Goal: Task Accomplishment & Management: Manage account settings

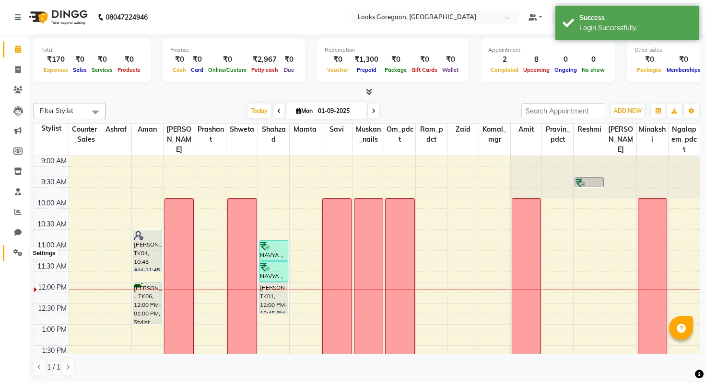
click at [13, 257] on span at bounding box center [18, 253] width 17 height 11
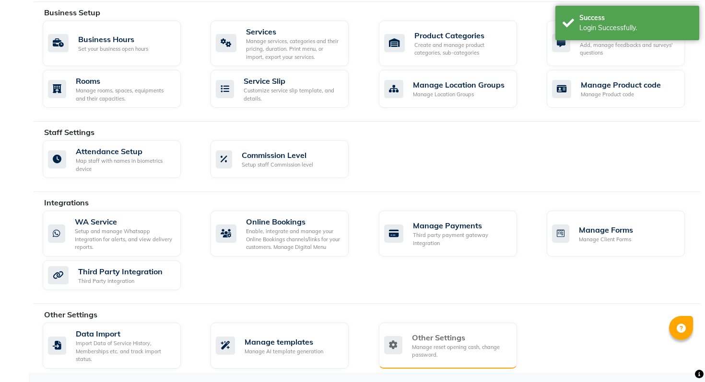
scroll to position [371, 0]
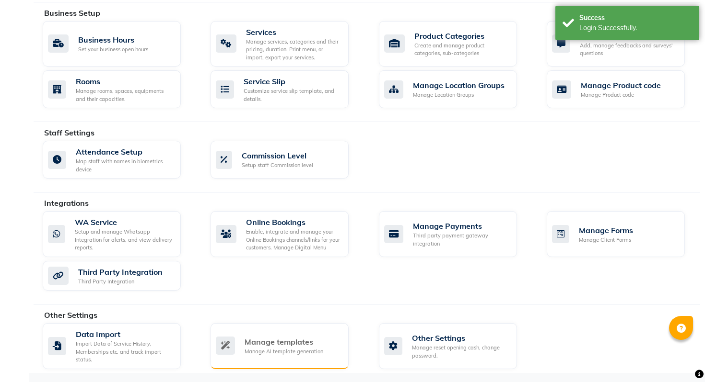
click at [289, 345] on div "Manage templates" at bounding box center [283, 342] width 79 height 12
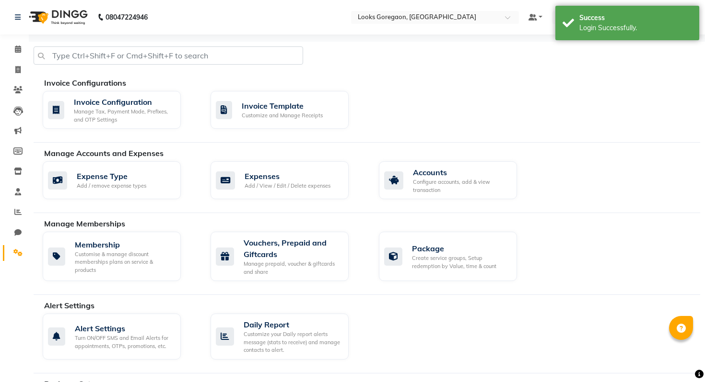
select select "APPROVED"
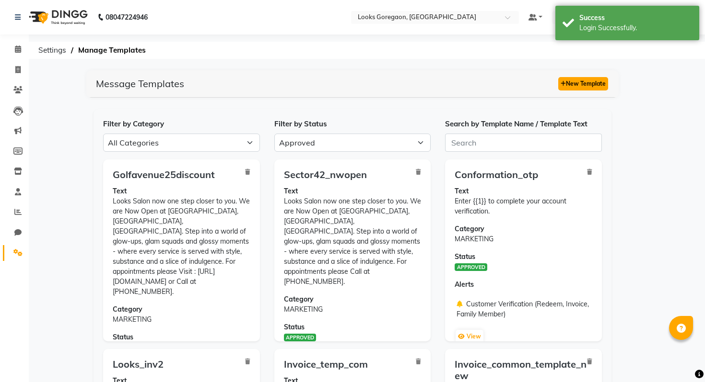
click at [569, 84] on button "New Template" at bounding box center [583, 83] width 50 height 13
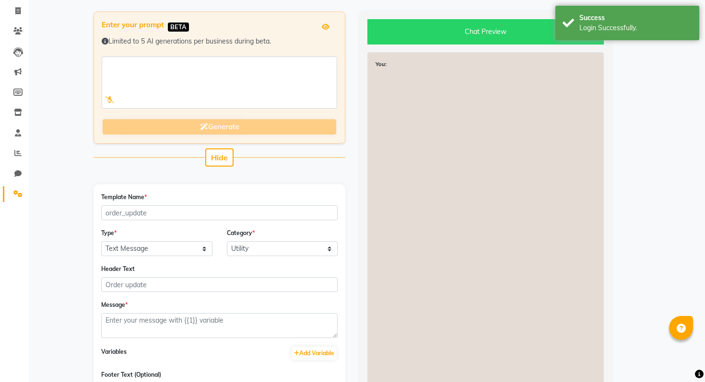
scroll to position [68, 0]
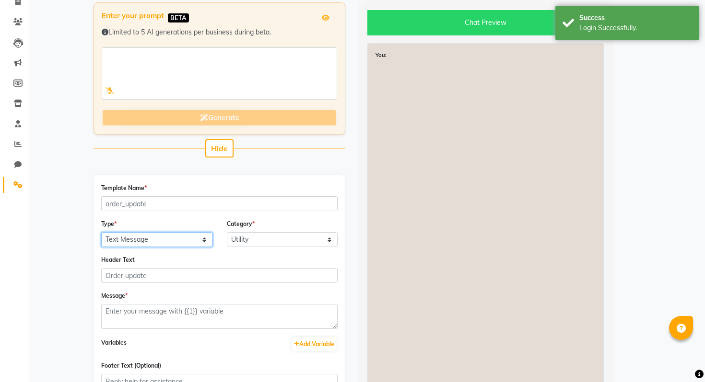
click at [174, 243] on select "Text Message Image with Text" at bounding box center [156, 239] width 111 height 15
click at [257, 240] on select "Utility Marketing" at bounding box center [282, 239] width 111 height 15
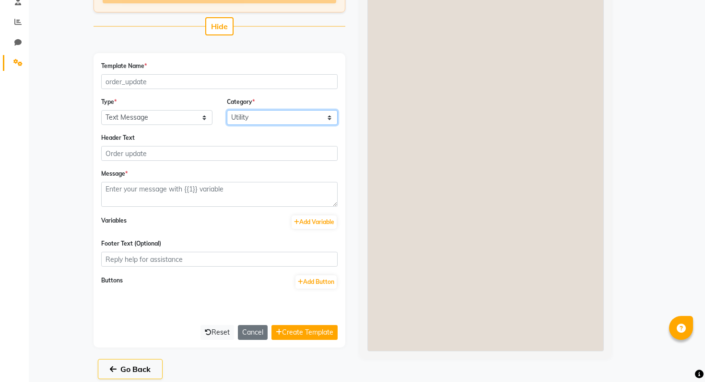
scroll to position [199, 0]
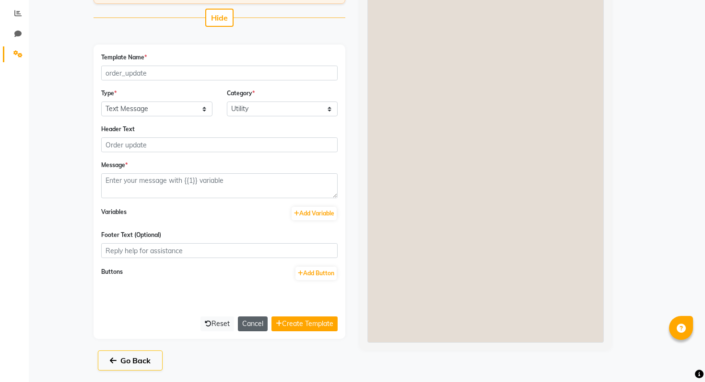
click at [243, 328] on button "Cancel" at bounding box center [253, 324] width 30 height 15
select select "APPROVED"
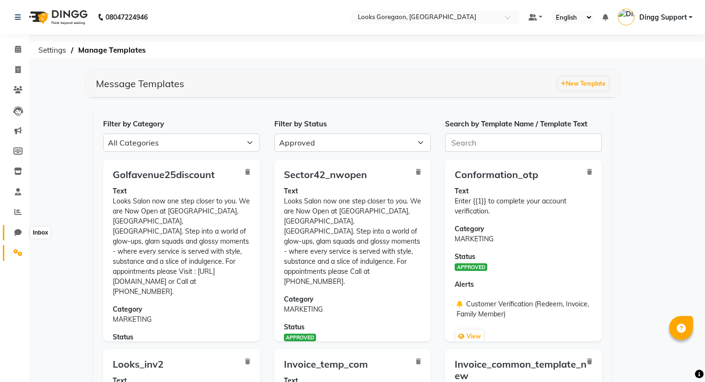
click at [14, 229] on span at bounding box center [18, 233] width 17 height 11
select select "100"
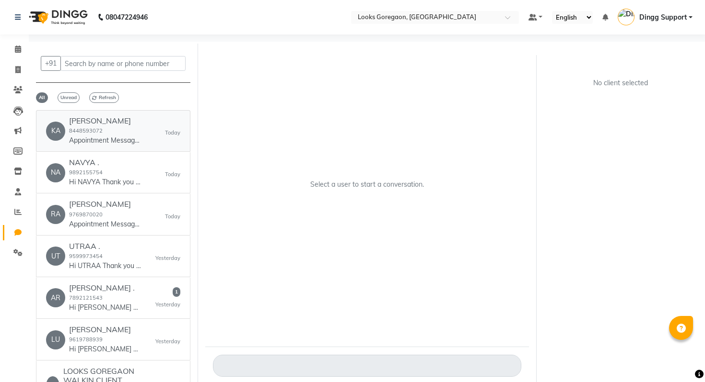
click at [90, 126] on div "KAUSHIK SHARMA 8448593072 Appointment Message Hello KAUSHIK, Thank you for book…" at bounding box center [105, 130] width 72 height 29
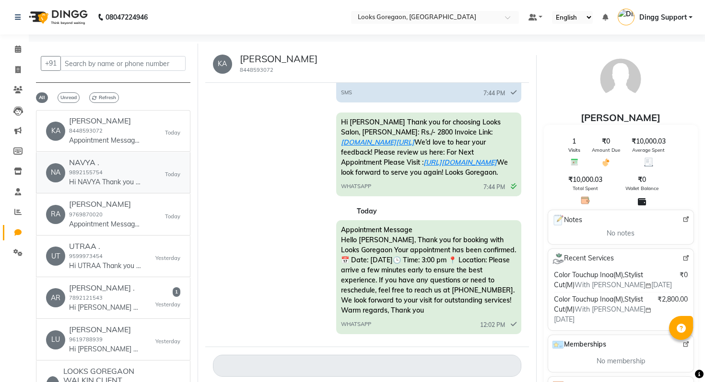
click at [105, 183] on p "Hi NAVYA Thank you for choosing Looks Salon, Bill Amount: Rs./- 1300 Invoice Li…" at bounding box center [105, 182] width 72 height 10
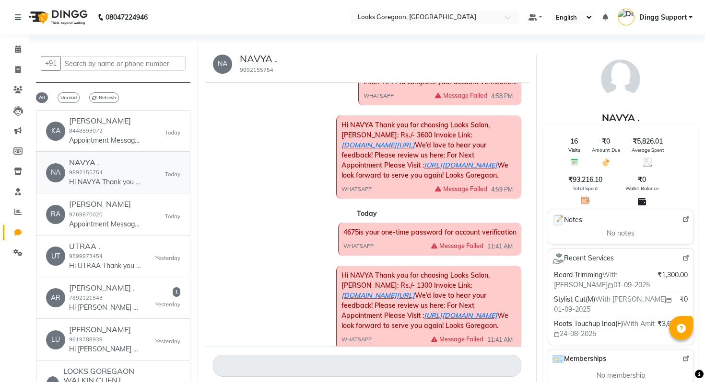
scroll to position [2375, 0]
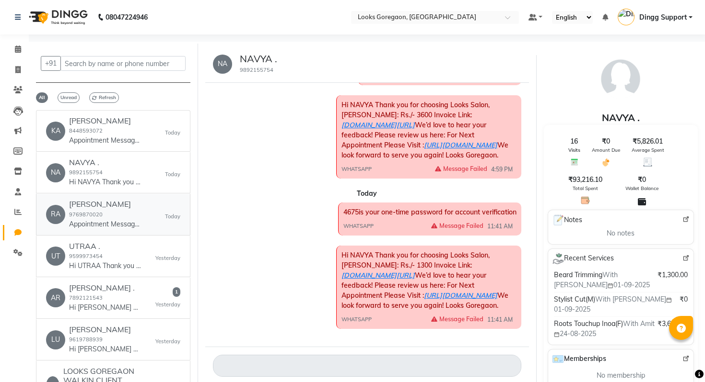
click at [107, 197] on link "RA RADHIKA BOHRA 9769870020 Appointment Message Hello RADHIKA, Thank you for bo…" at bounding box center [113, 214] width 154 height 41
click at [118, 245] on h6 "UTRAA ." at bounding box center [105, 246] width 72 height 9
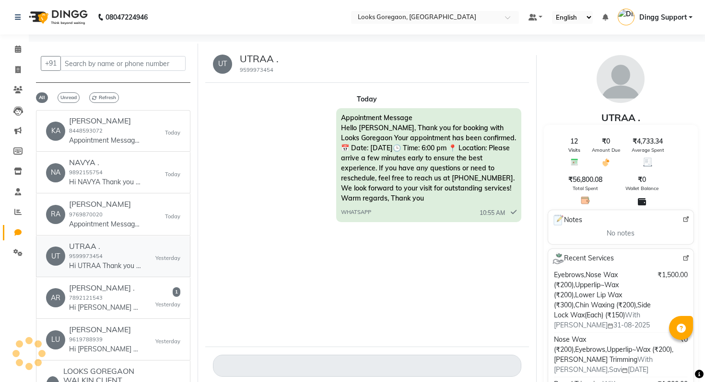
scroll to position [0, 0]
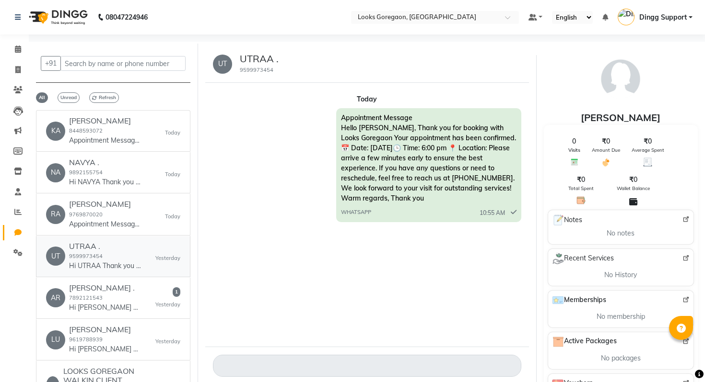
click at [110, 267] on p "Hi UTRAA Thank you for choosing Looks Salon, Bill Amount: Rs./- 1500 Invoice Li…" at bounding box center [105, 266] width 72 height 10
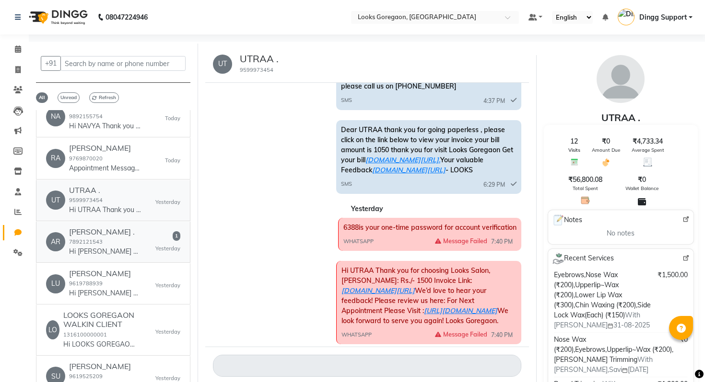
scroll to position [65, 0]
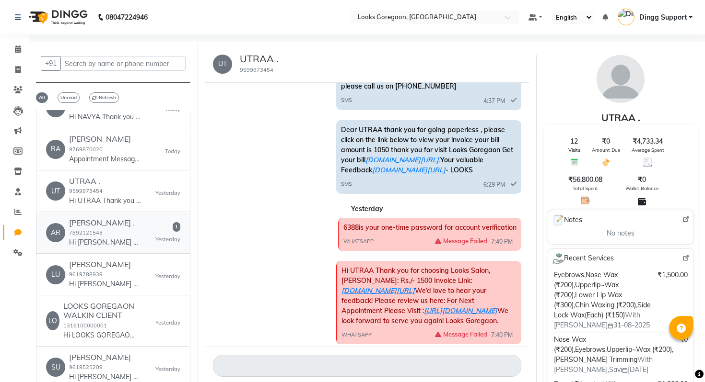
click at [120, 252] on link "AR ARCHITA . 7892121543 Hi ARCHITA Thank you for choosing Looks Salon, Bill Amo…" at bounding box center [113, 233] width 154 height 41
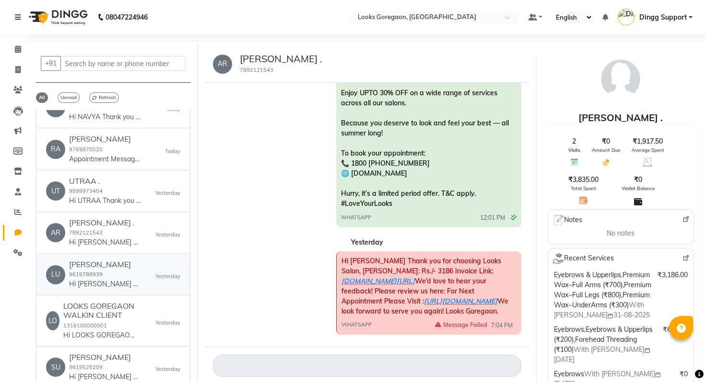
click at [120, 271] on div "Luzo Goregaon 9619788939 Hi Luzo Thank you for choosing Looks Salon, Bill Amoun…" at bounding box center [105, 274] width 72 height 29
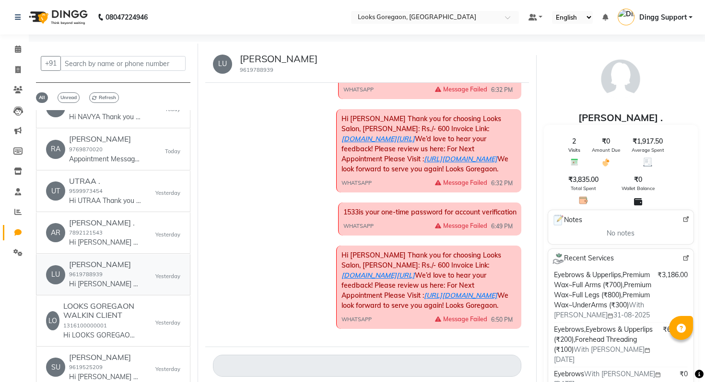
scroll to position [217, 0]
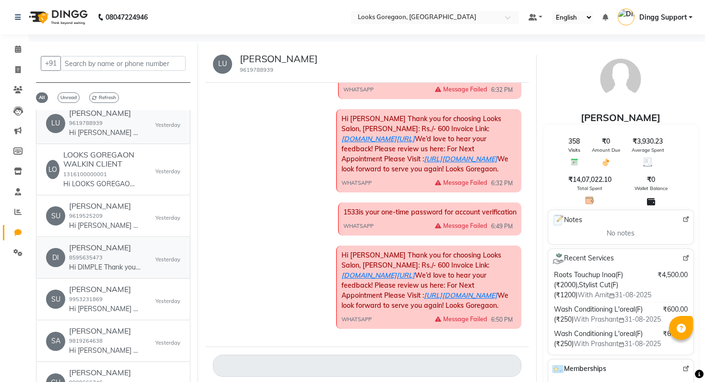
click at [120, 271] on p "Hi DIMPLE Thank you for choosing Looks Salon, Bill Amount: Rs./- 1500 Invoice L…" at bounding box center [105, 268] width 72 height 10
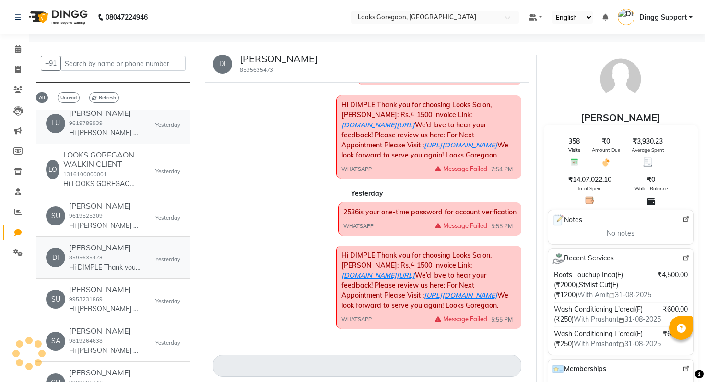
scroll to position [1012, 0]
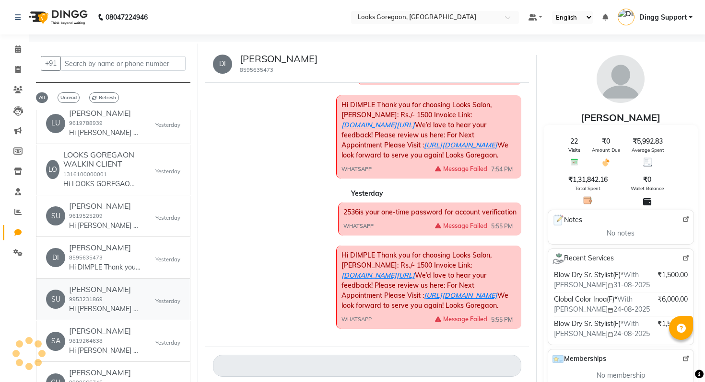
click at [119, 296] on div "SUYASH 9953231869 Hi SUYASH Thank you for choosing Looks Salon, Bill Amount: Rs…" at bounding box center [105, 299] width 72 height 29
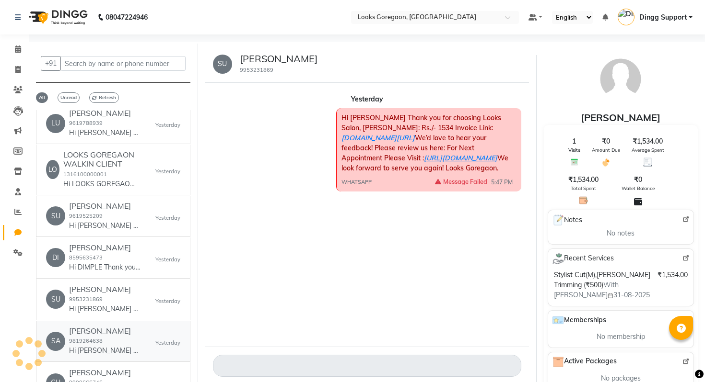
click at [120, 337] on div "Sameer Nagar 9819264638 Hi Sameer Thank you for choosing Looks Salon, Bill Amou…" at bounding box center [105, 341] width 72 height 29
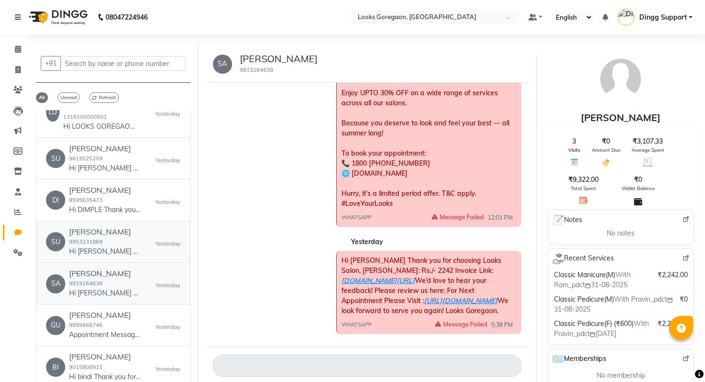
scroll to position [278, 0]
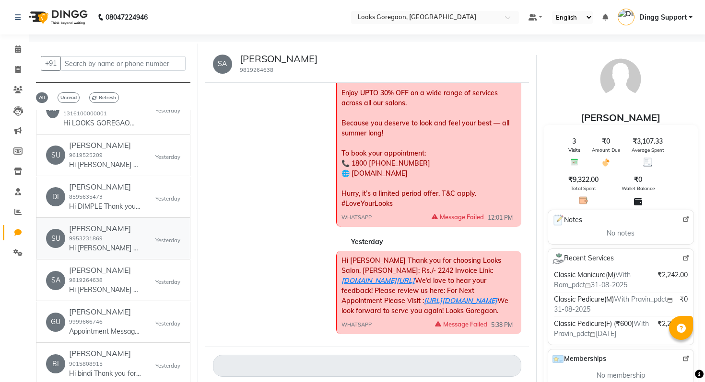
click at [113, 247] on p "Hi SUYASH Thank you for choosing Looks Salon, Bill Amount: Rs./- 1534 Invoice L…" at bounding box center [105, 248] width 72 height 10
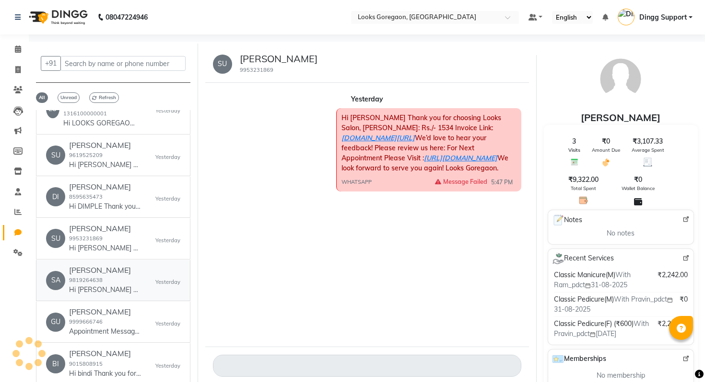
click at [110, 296] on link "SA Sameer Nagar 9819264638 Hi Sameer Thank you for choosing Looks Salon, Bill A…" at bounding box center [113, 280] width 154 height 41
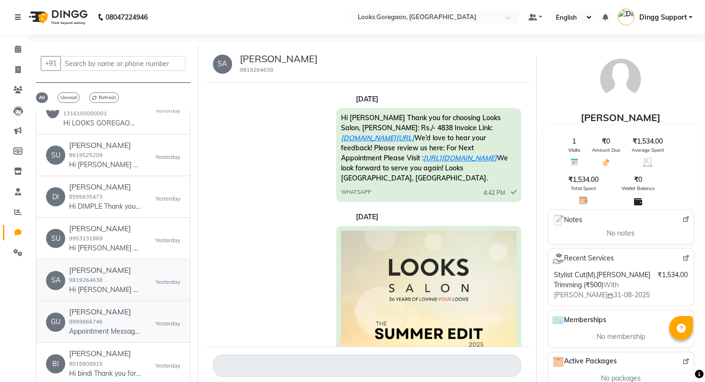
scroll to position [1152, 0]
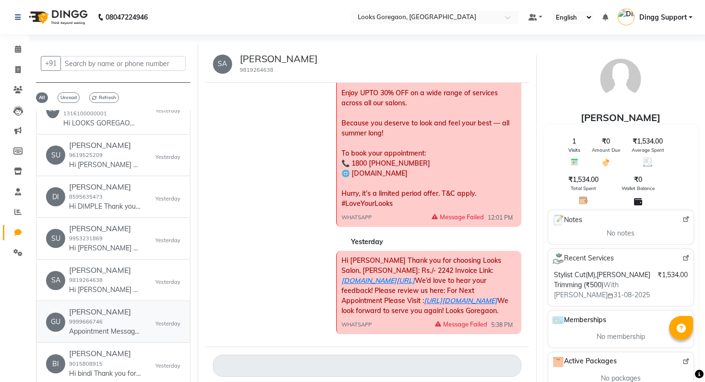
click at [109, 336] on p "Appointment Message Hello guddu, Thank you for booking with Looks Goregaon Your…" at bounding box center [105, 332] width 72 height 10
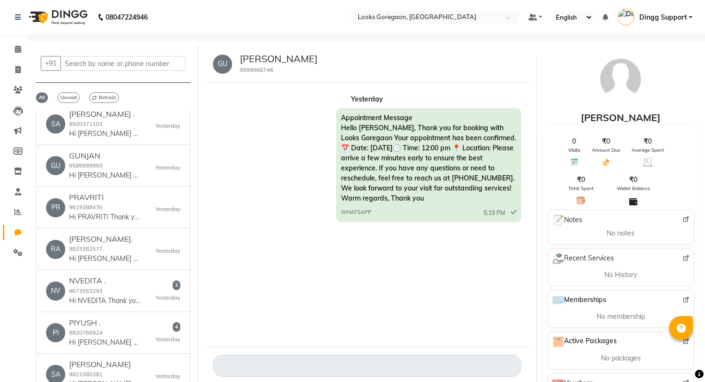
scroll to position [780, 0]
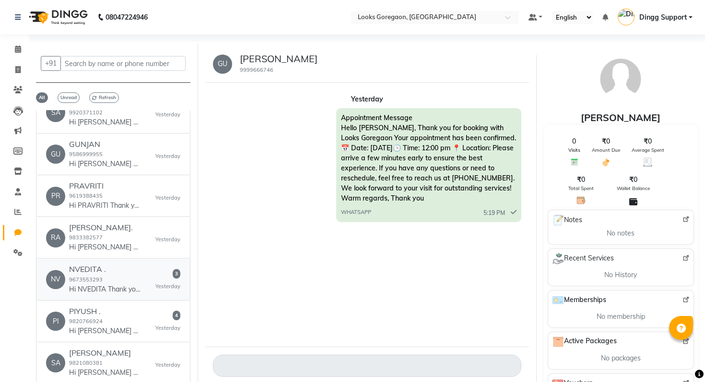
click at [108, 264] on link "NV NVEDITA . 9673553293 Hi NVEDITA Thank you for choosing Looks Salon, Bill Amo…" at bounding box center [113, 279] width 154 height 41
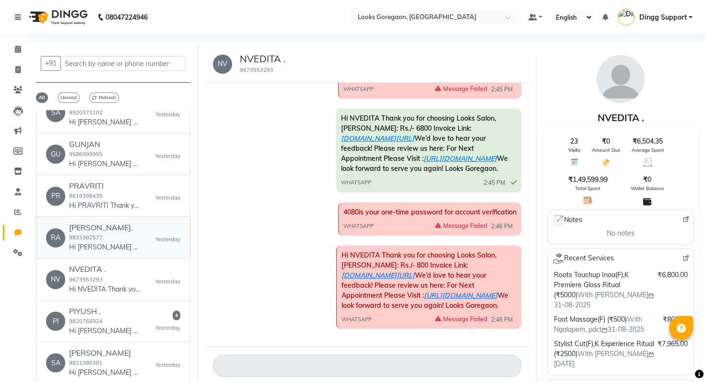
click at [117, 232] on h6 "RAHUL TIWARI." at bounding box center [105, 227] width 72 height 9
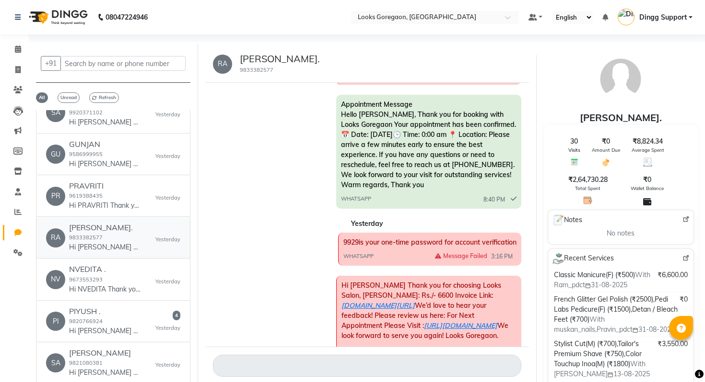
scroll to position [0, 0]
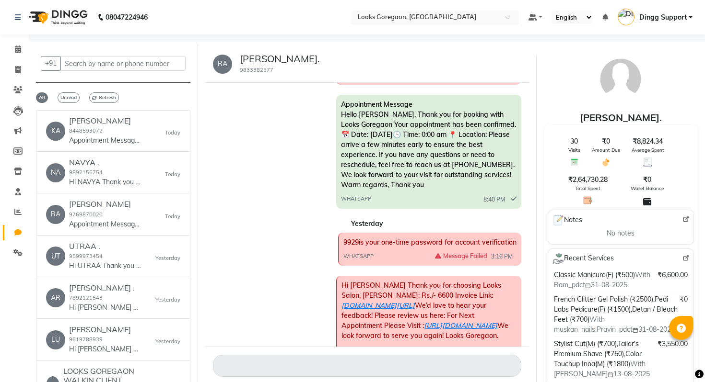
click at [451, 17] on input "text" at bounding box center [425, 18] width 139 height 10
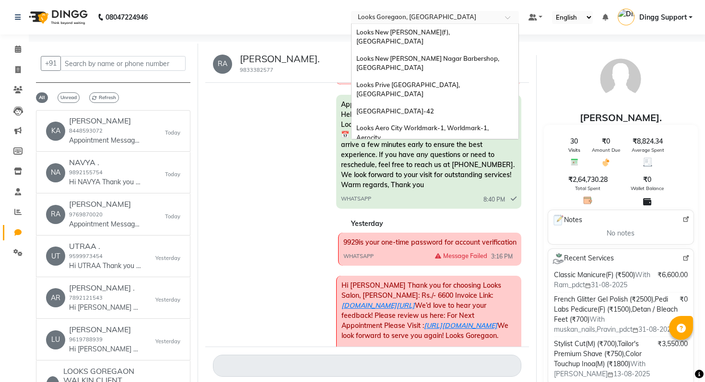
scroll to position [681, 0]
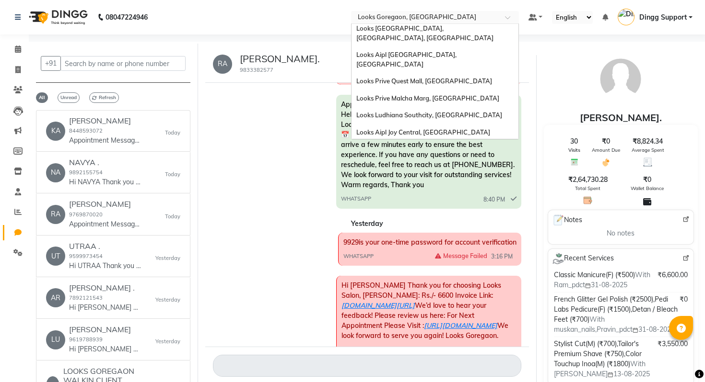
click at [428, 237] on div "Looks [PERSON_NAME] [DEMOGRAPHIC_DATA] Section, [GEOGRAPHIC_DATA]" at bounding box center [434, 250] width 167 height 26
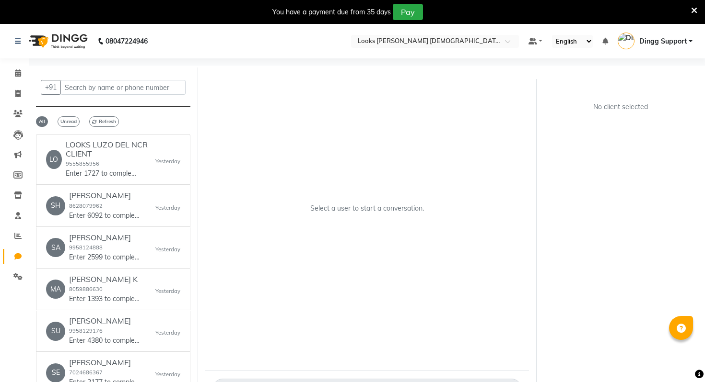
select select "100"
click at [112, 150] on h6 "LOOKS LUZO DEL NCR CLIENT" at bounding box center [111, 149] width 90 height 18
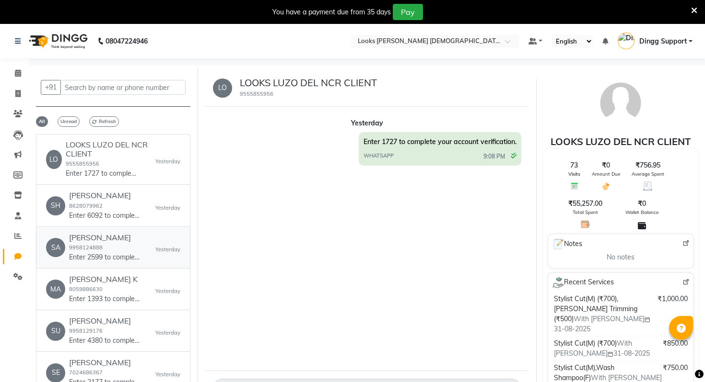
click at [104, 263] on link "SA SANDHYA K 9958124888 Enter 2599 to complete your account verification. [DATE]" at bounding box center [113, 248] width 154 height 41
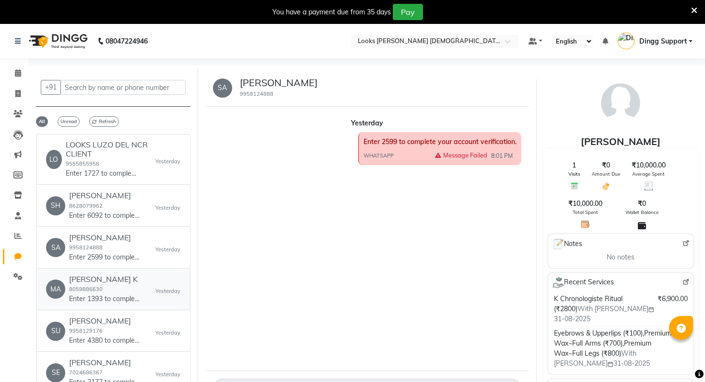
click at [100, 280] on h6 "[PERSON_NAME] K" at bounding box center [105, 279] width 72 height 9
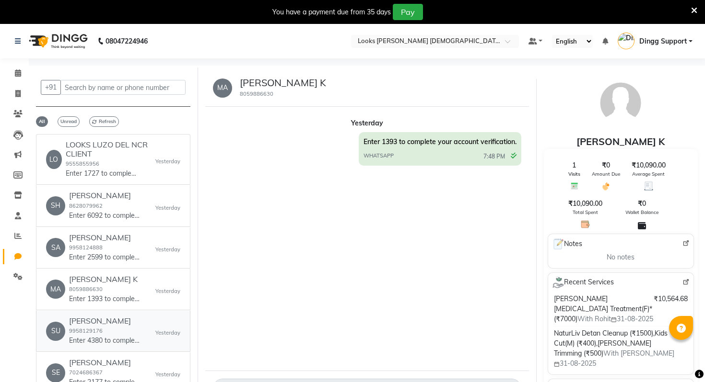
click at [104, 315] on link "[PERSON_NAME] K 9958129176 Enter 4380 to complete your account verification. [D…" at bounding box center [113, 331] width 154 height 41
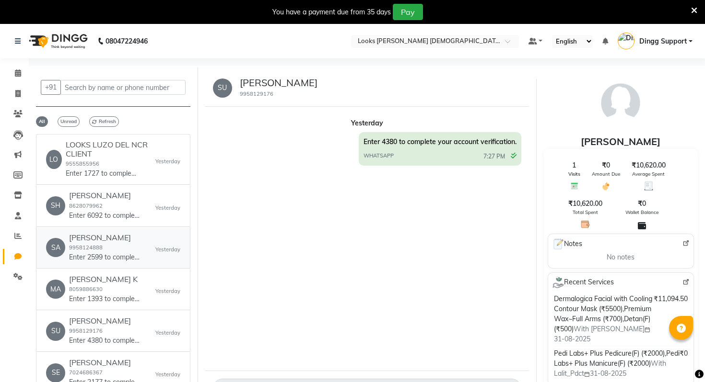
click at [114, 252] on div "SANDHYA K 9958124888 Enter 2599 to complete your account verification." at bounding box center [105, 247] width 72 height 29
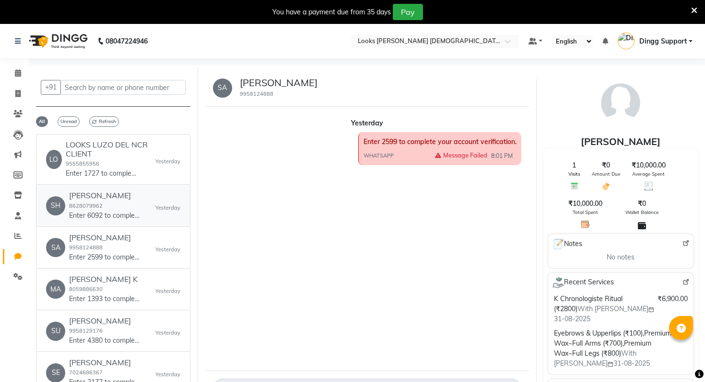
click at [112, 221] on link "SH SHIKHA K 8628079962 Enter 6092 to complete your account verification. [DATE]" at bounding box center [113, 205] width 154 height 41
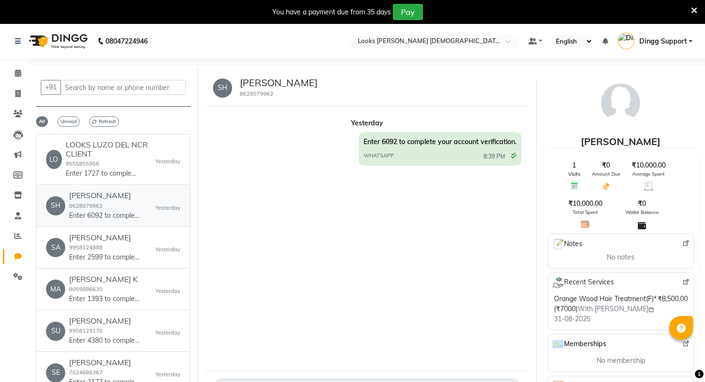
click at [112, 190] on link "SH SHIKHA K 8628079962 Enter 6092 to complete your account verification. [DATE]" at bounding box center [113, 205] width 154 height 41
click at [128, 166] on div "LOOKS LUZO DEL NCR CLIENT 9555855956 Enter 1727 to complete your account verifi…" at bounding box center [111, 159] width 90 height 38
click at [128, 244] on div "SANDHYA K 9958124888 Enter 2599 to complete your account verification." at bounding box center [105, 247] width 72 height 29
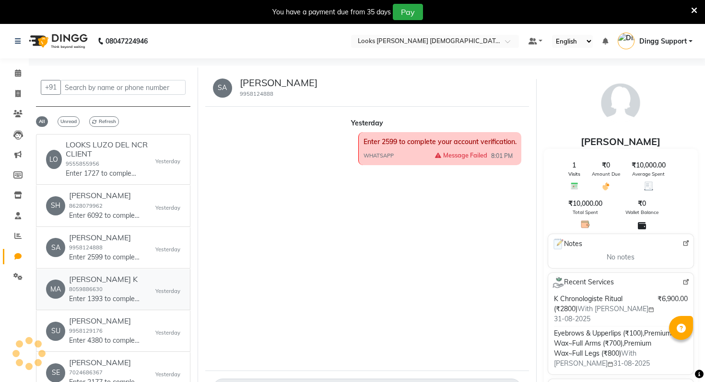
click at [128, 298] on p "Enter 1393 to complete your account verification." at bounding box center [105, 299] width 72 height 10
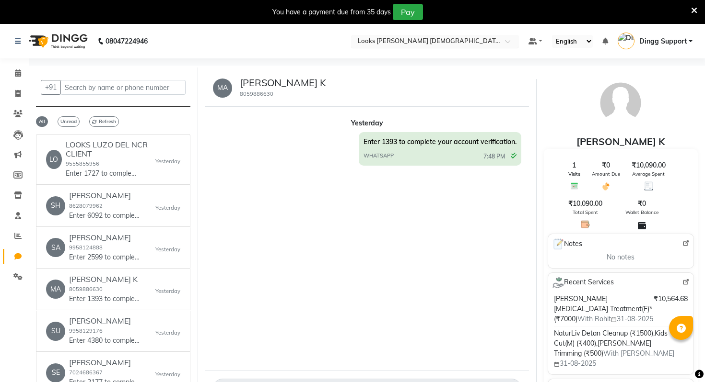
click at [405, 40] on input "text" at bounding box center [425, 42] width 139 height 10
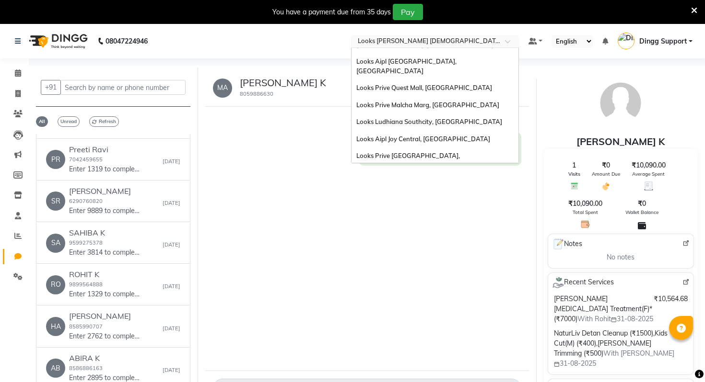
scroll to position [488, 0]
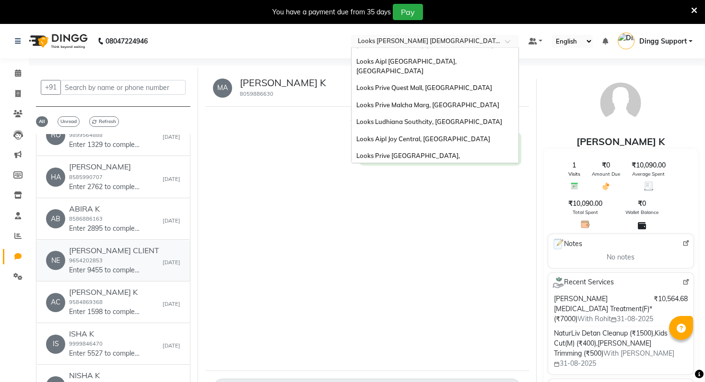
click at [131, 248] on h6 "[PERSON_NAME] CLIENT" at bounding box center [114, 250] width 90 height 9
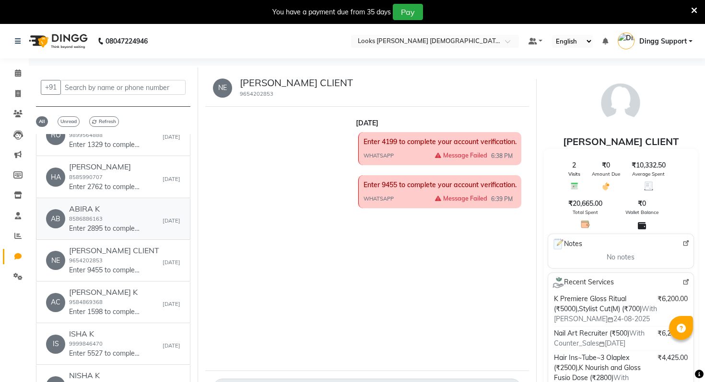
click at [135, 207] on h6 "ABIRA K" at bounding box center [105, 209] width 72 height 9
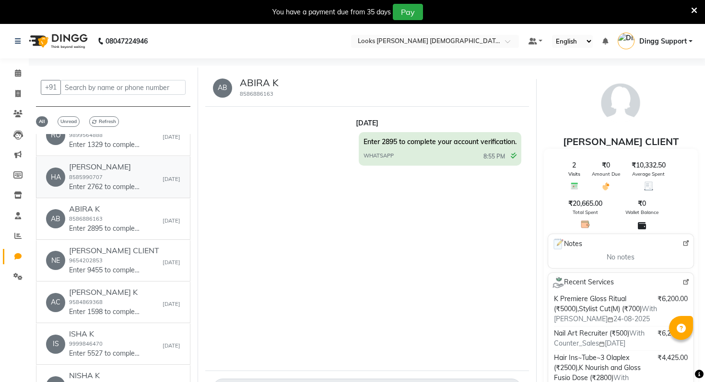
click at [135, 179] on div "[PERSON_NAME] 8585990707 Enter 2762 to complete your account verification." at bounding box center [105, 176] width 72 height 29
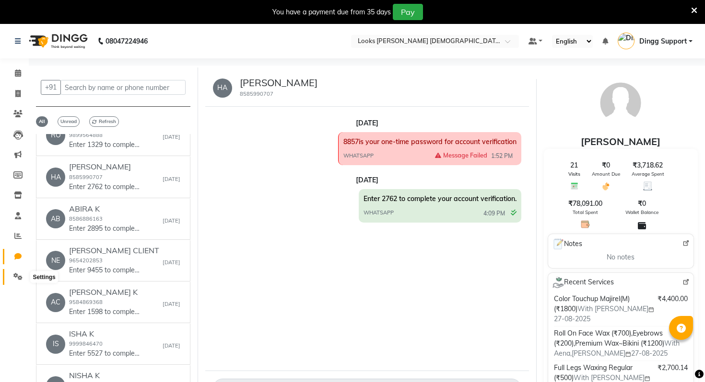
click at [22, 279] on icon at bounding box center [17, 276] width 9 height 7
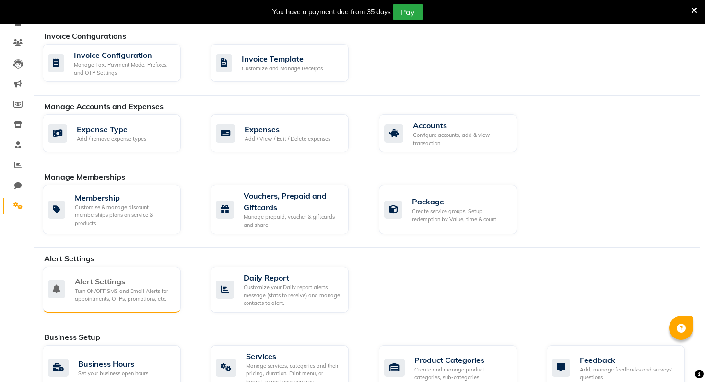
click at [133, 285] on div "Alert Settings" at bounding box center [124, 282] width 98 height 12
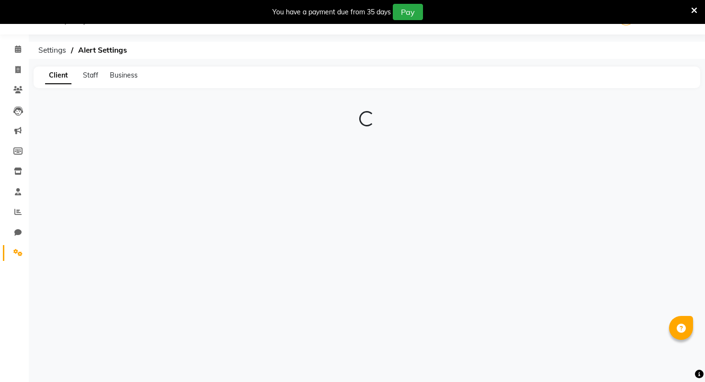
scroll to position [24, 0]
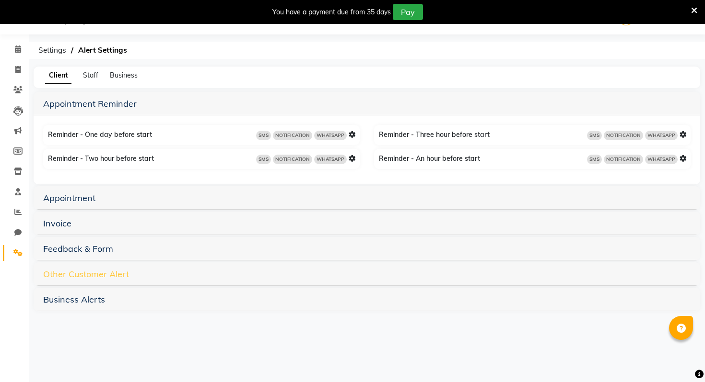
click at [74, 276] on link "Other Customer Alert" at bounding box center [86, 274] width 86 height 11
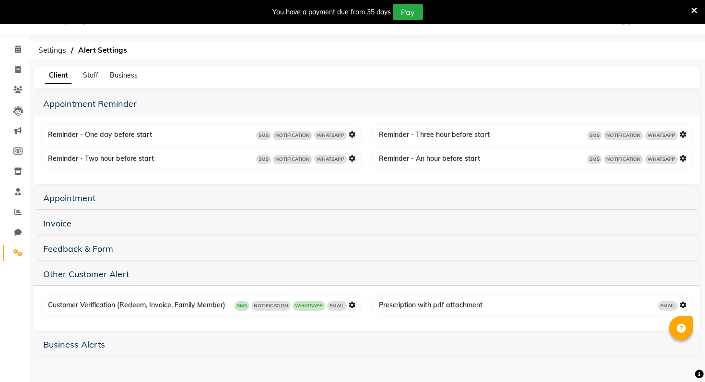
click at [354, 305] on icon at bounding box center [351, 305] width 7 height 7
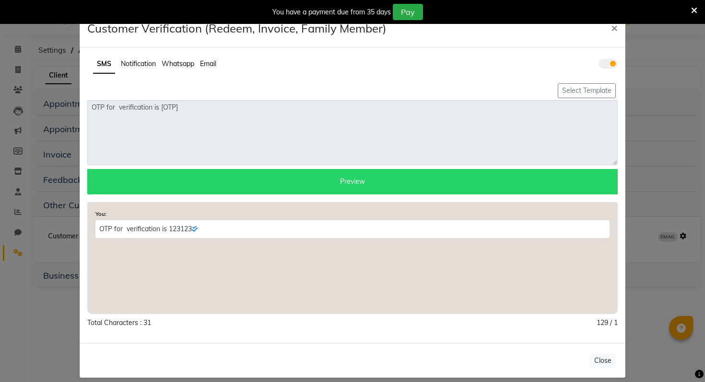
click at [174, 65] on span "Whatsapp" at bounding box center [178, 63] width 33 height 9
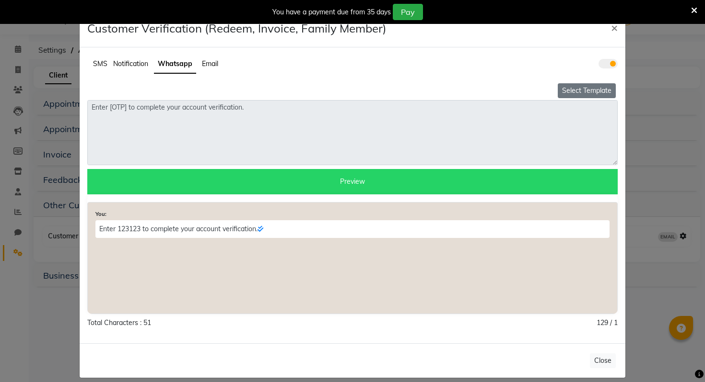
click at [600, 95] on button "Select Template" at bounding box center [586, 90] width 58 height 15
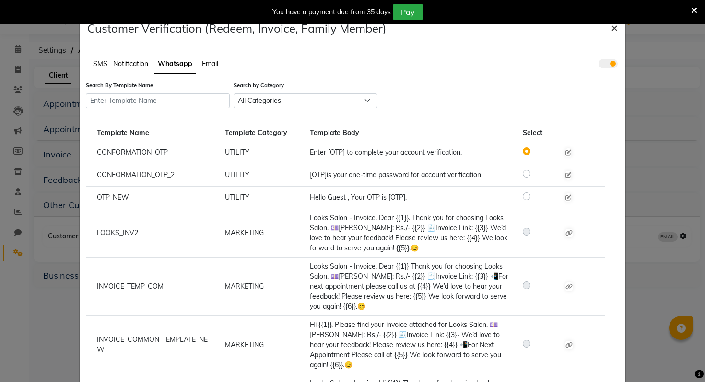
click at [607, 31] on button "×" at bounding box center [614, 27] width 22 height 27
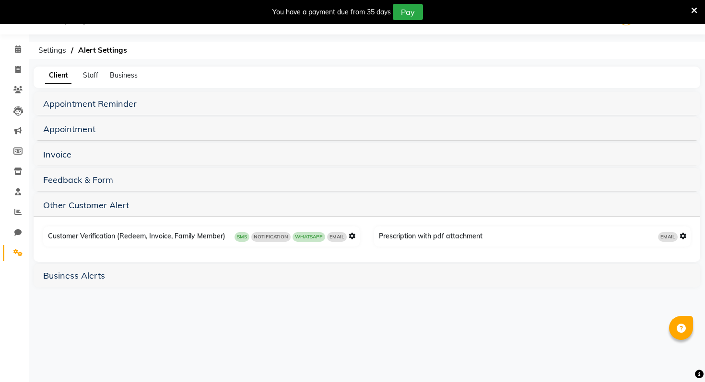
click at [12, 255] on span at bounding box center [18, 253] width 17 height 11
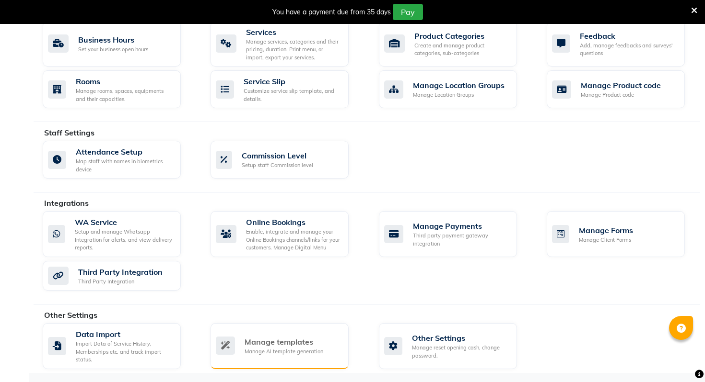
click at [318, 347] on div "Manage templates" at bounding box center [283, 342] width 79 height 12
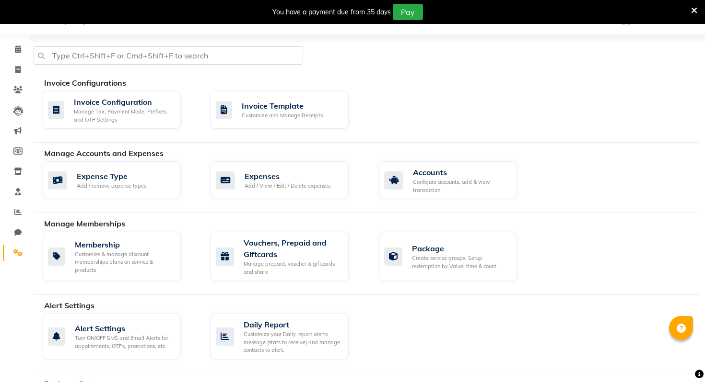
select select "APPROVED"
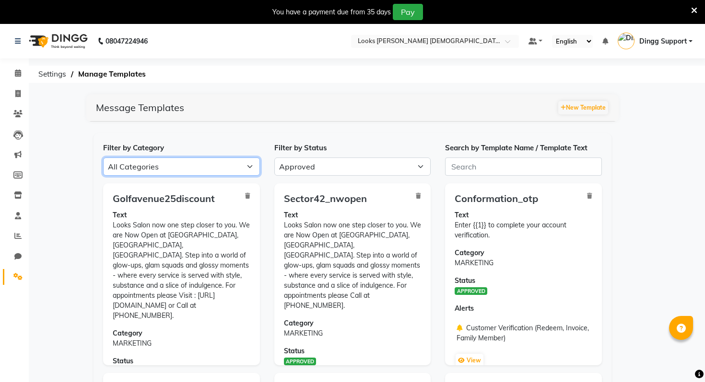
click at [197, 161] on select "All Categories Utility Marketing Authentication" at bounding box center [181, 167] width 157 height 18
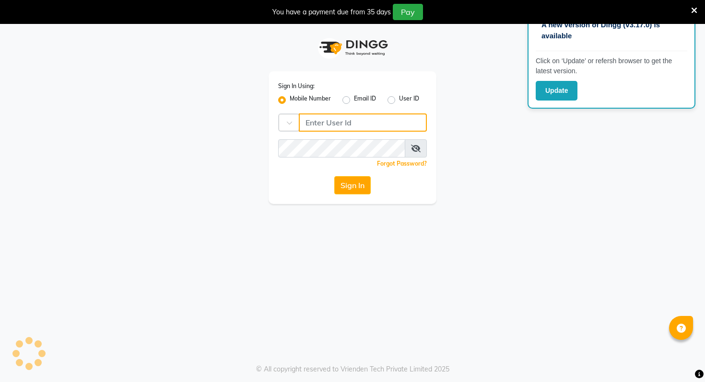
type input "9028992840"
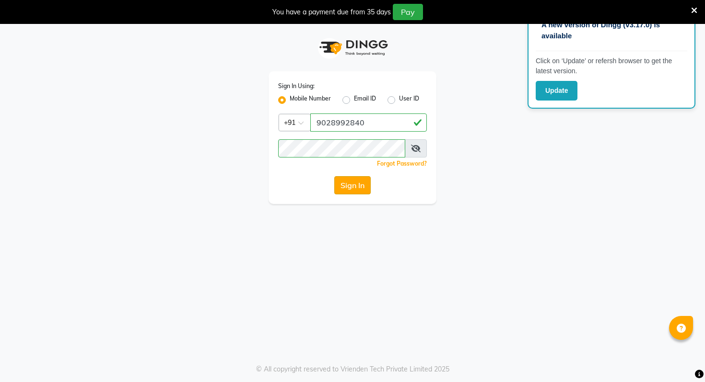
click at [340, 181] on button "Sign In" at bounding box center [352, 185] width 36 height 18
